Goal: Task Accomplishment & Management: Complete application form

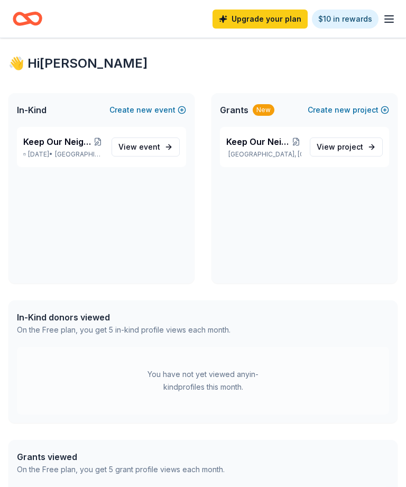
click at [25, 110] on span "In-Kind" at bounding box center [32, 110] width 30 height 13
click at [151, 150] on span "event" at bounding box center [149, 146] width 21 height 9
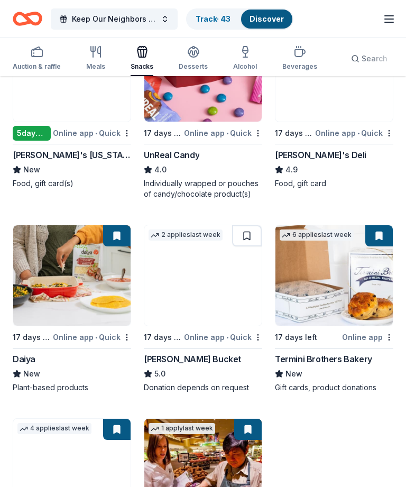
scroll to position [970, 0]
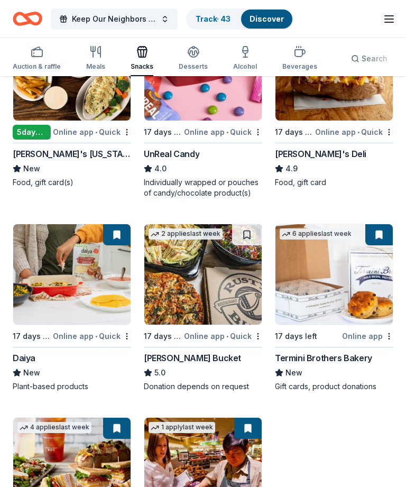
click at [67, 283] on img at bounding box center [71, 275] width 117 height 101
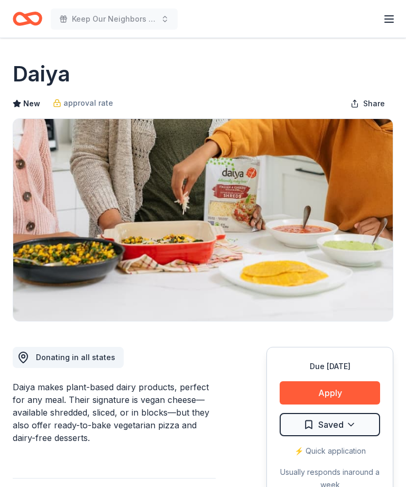
click at [351, 389] on button "Apply" at bounding box center [330, 393] width 101 height 23
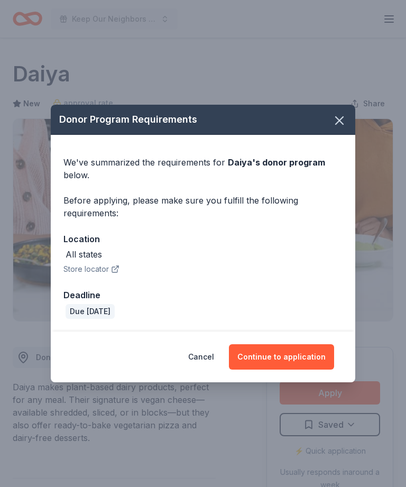
click at [319, 360] on button "Continue to application" at bounding box center [281, 356] width 105 height 25
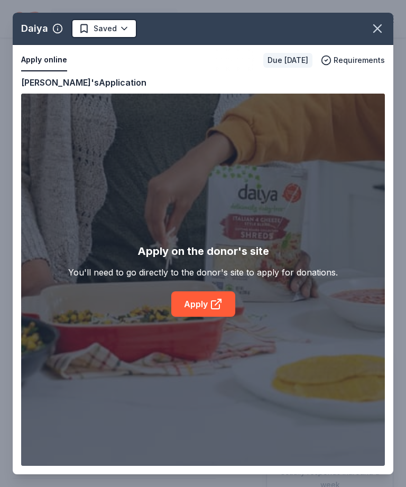
click at [222, 314] on div "Daiya Saved Apply online Due in 17 days Requirements Copy and paste your inform…" at bounding box center [203, 244] width 381 height 462
click at [200, 304] on div "Daiya Saved Apply online Due in 17 days Requirements Copy and paste your inform…" at bounding box center [203, 244] width 381 height 462
click at [383, 31] on icon "button" at bounding box center [377, 28] width 15 height 15
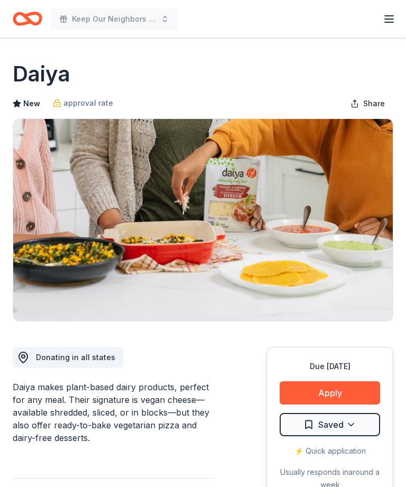
click at [392, 17] on icon "button" at bounding box center [389, 19] width 13 height 13
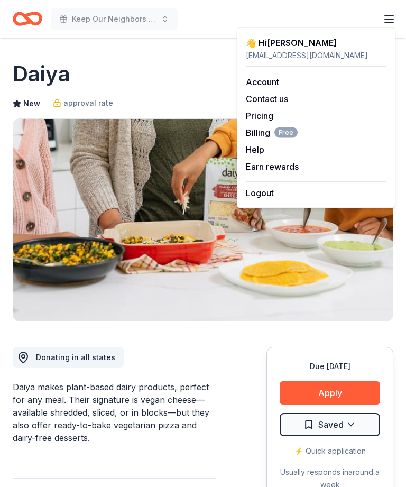
click at [294, 43] on div "👋 Hi Simone" at bounding box center [316, 43] width 141 height 13
click at [354, 394] on button "Apply" at bounding box center [330, 393] width 101 height 23
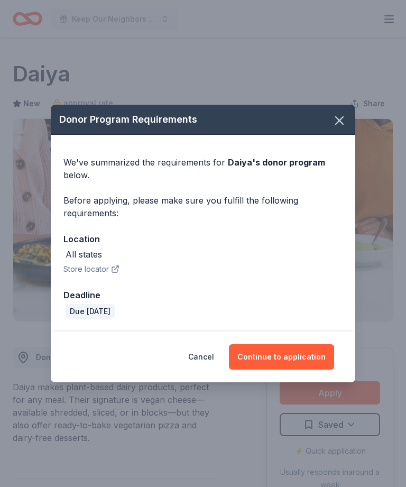
click at [318, 359] on button "Continue to application" at bounding box center [281, 356] width 105 height 25
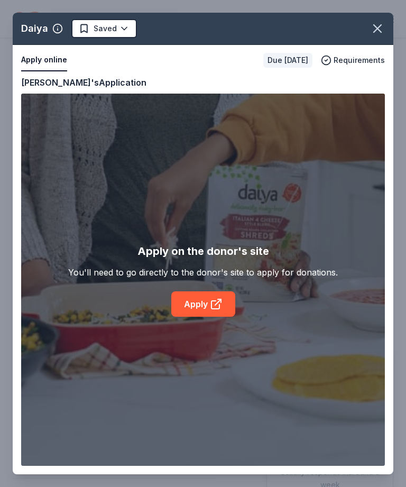
click at [199, 301] on div "Daiya Saved Apply online Due in 17 days Requirements Copy and paste your inform…" at bounding box center [203, 244] width 381 height 462
click at [211, 302] on div "Daiya Saved Apply online Due in 17 days Requirements Copy and paste your inform…" at bounding box center [203, 244] width 381 height 462
click at [210, 302] on div "Daiya Saved Apply online Due in 17 days Requirements Copy and paste your inform…" at bounding box center [203, 244] width 381 height 462
click at [207, 302] on div "Daiya Saved Apply online Due in 17 days Requirements Copy and paste your inform…" at bounding box center [203, 244] width 381 height 462
click at [205, 304] on div "Daiya Saved Apply online Due in 17 days Requirements Copy and paste your inform…" at bounding box center [203, 244] width 381 height 462
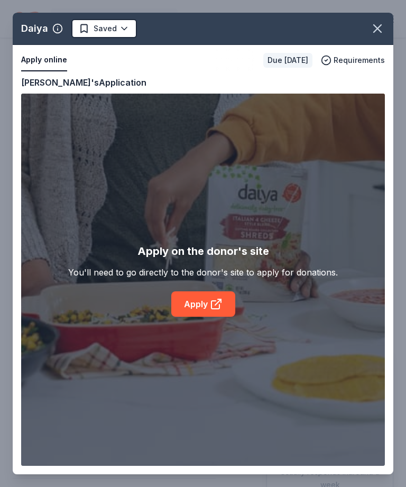
click at [376, 29] on icon "button" at bounding box center [377, 28] width 15 height 15
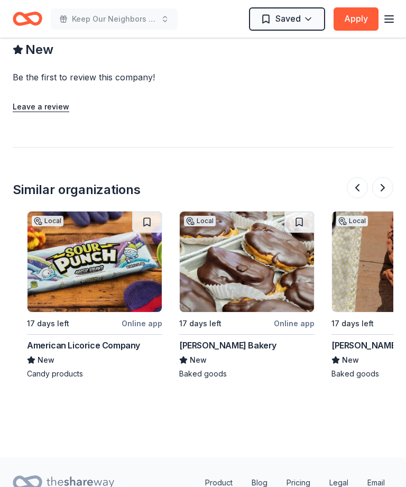
scroll to position [0, 747]
